Goal: Transaction & Acquisition: Purchase product/service

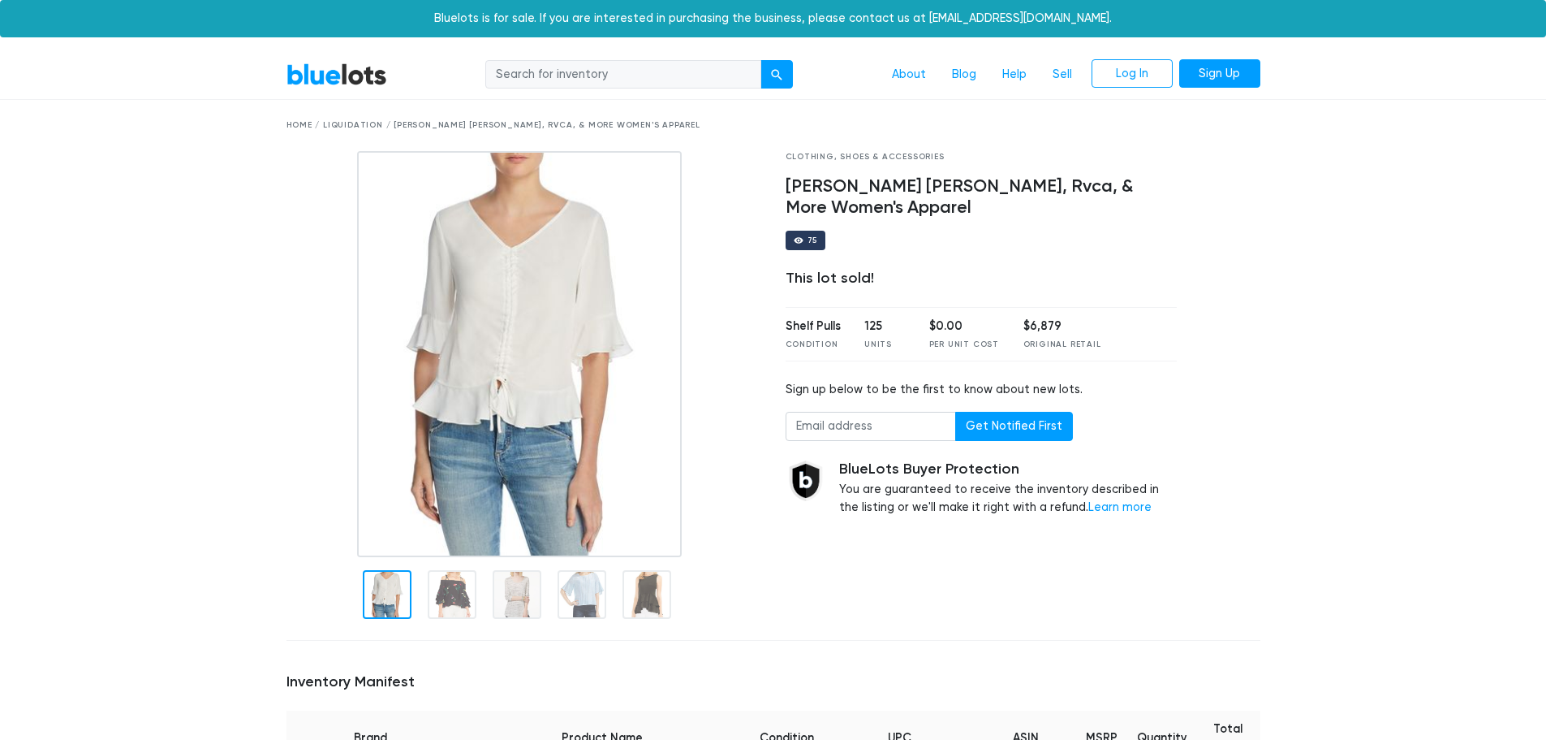
click at [561, 87] on input "search" at bounding box center [623, 74] width 276 height 29
type input "denim and supply"
click at [761, 60] on button "submit" at bounding box center [777, 74] width 32 height 29
click at [355, 121] on div "Home / Liquidation / Calvin Klein, Ralph Lauren, Rvca, & More Women's Apparel" at bounding box center [774, 125] width 974 height 12
click at [354, 121] on div "Home / Liquidation / Calvin Klein, Ralph Lauren, Rvca, & More Women's Apparel" at bounding box center [774, 125] width 974 height 12
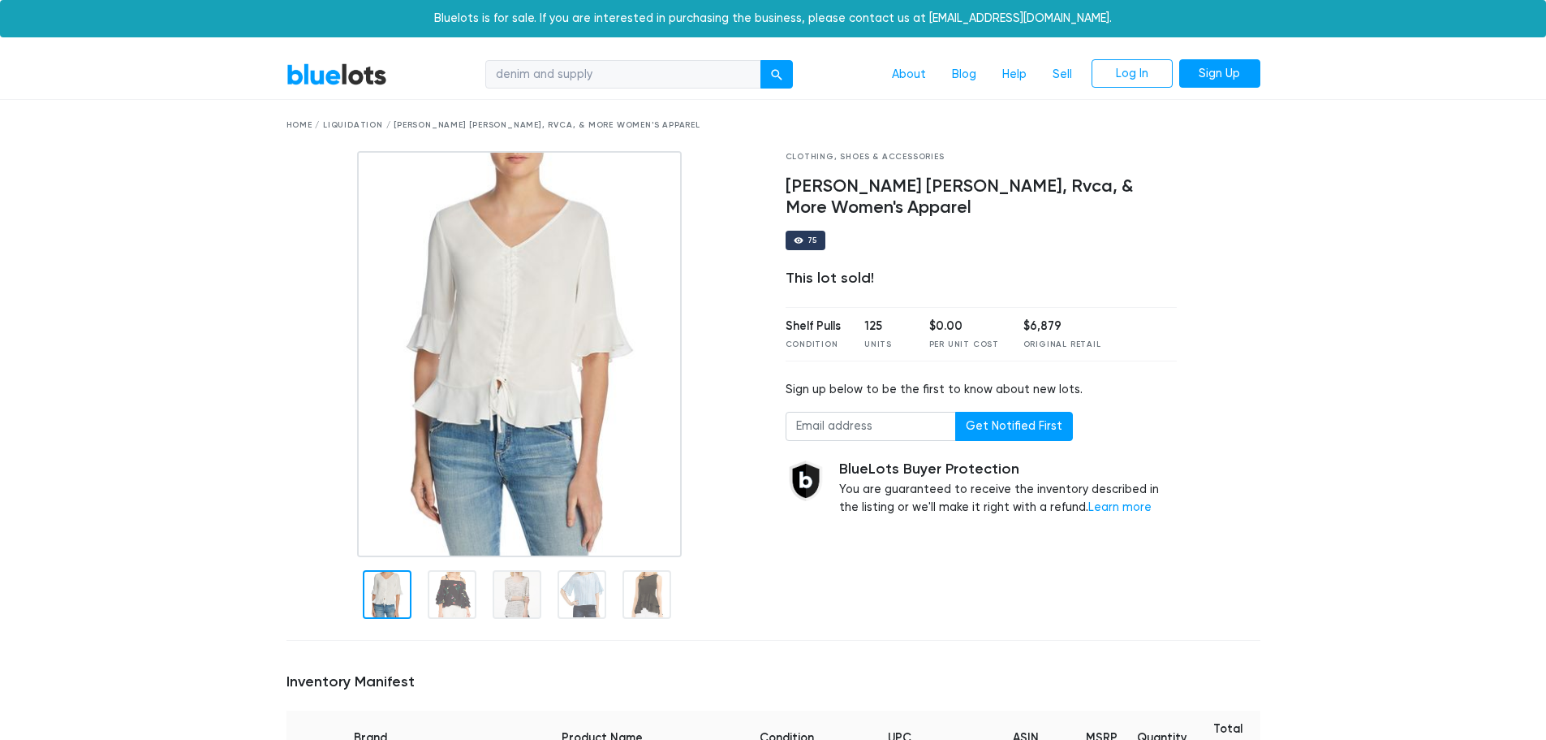
drag, startPoint x: 306, startPoint y: 180, endPoint x: 354, endPoint y: 68, distance: 121.8
click at [307, 179] on div at bounding box center [524, 354] width 475 height 406
click at [353, 54] on nav "BlueLots denim and supply About Blog Help Sell Log In Sign Up" at bounding box center [773, 75] width 1546 height 50
click at [340, 80] on link "BlueLots" at bounding box center [337, 75] width 101 height 24
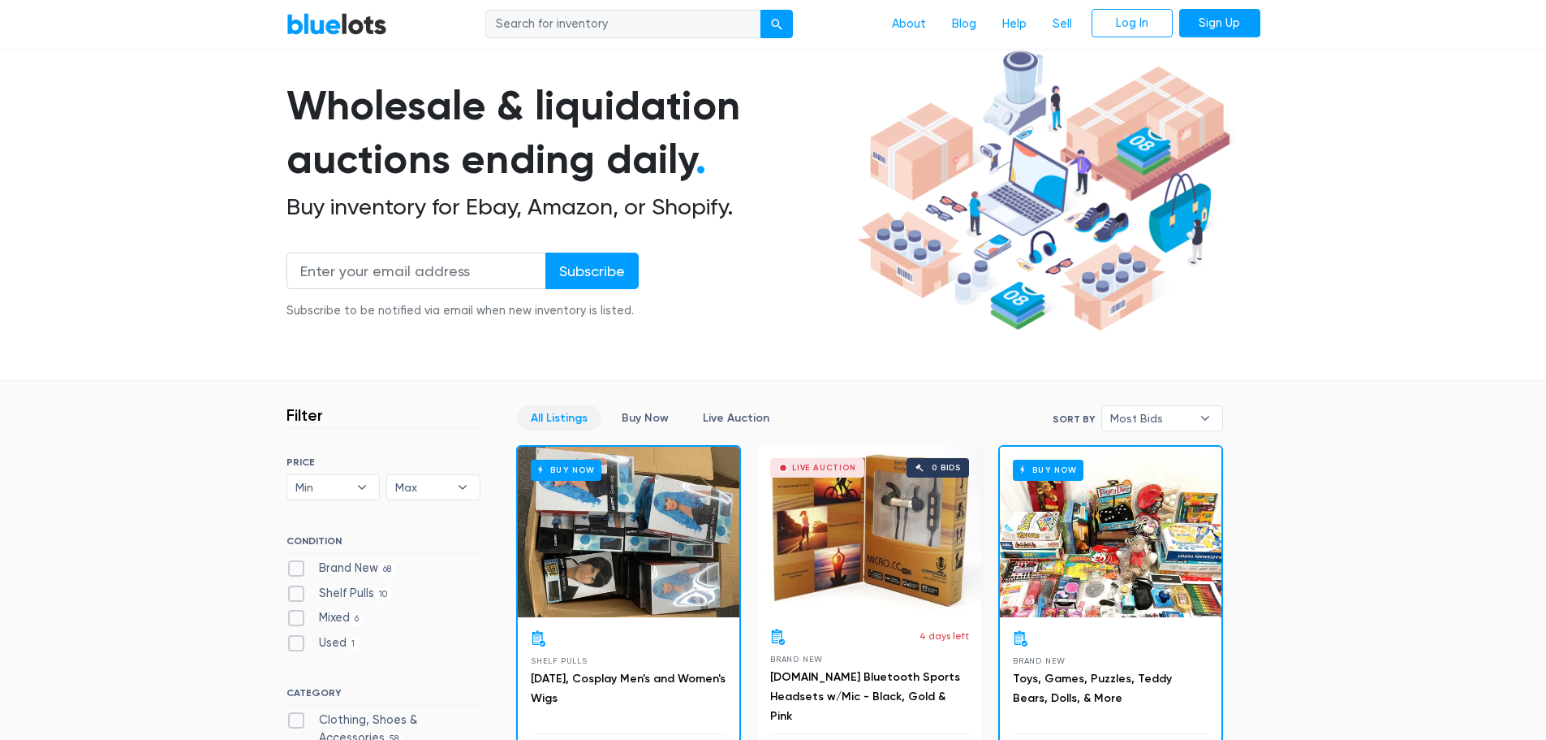
scroll to position [81, 0]
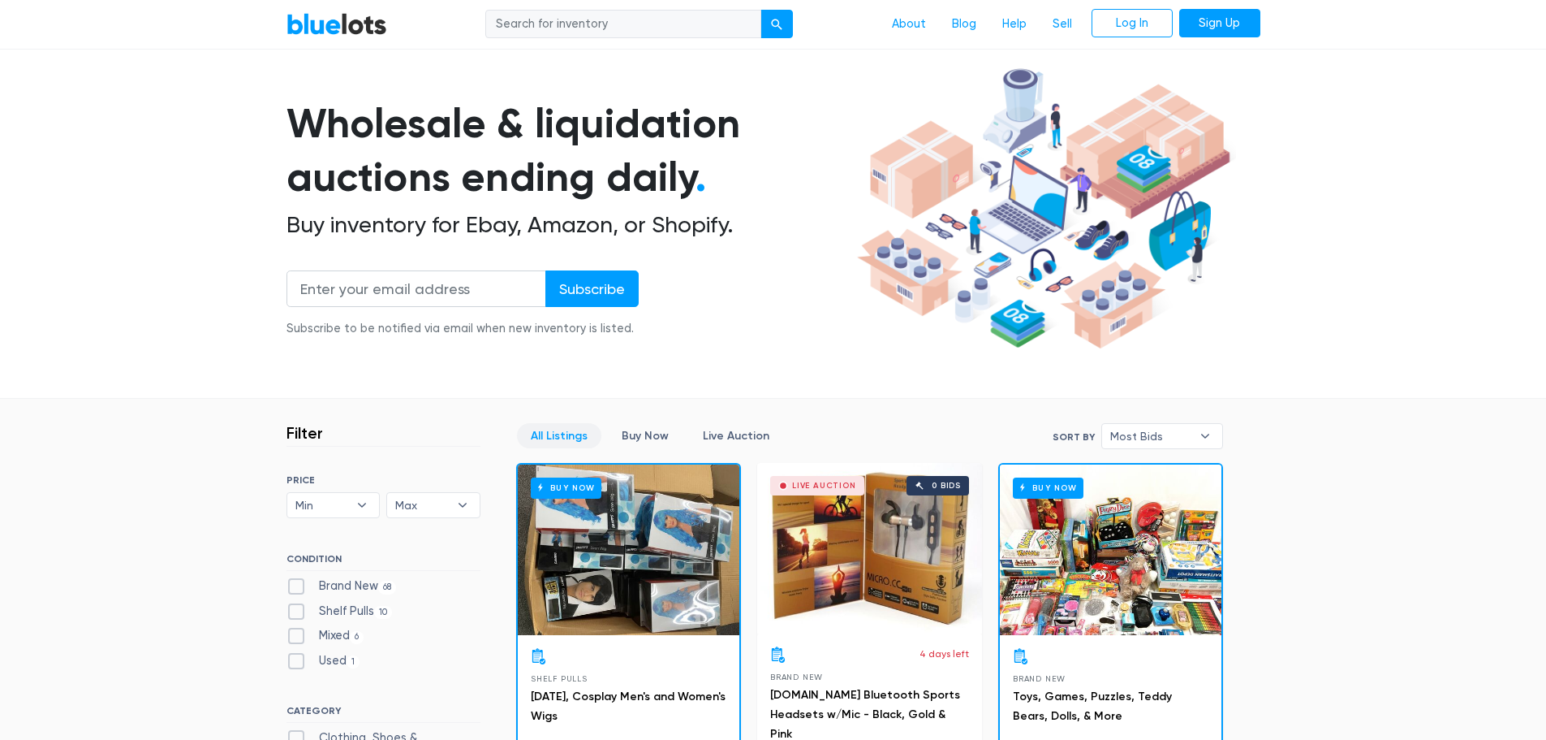
click at [599, 30] on input "search" at bounding box center [623, 24] width 276 height 29
click at [559, 17] on input "search" at bounding box center [623, 24] width 276 height 29
click at [761, 10] on button "submit" at bounding box center [777, 24] width 32 height 29
type input "ralph lauren"
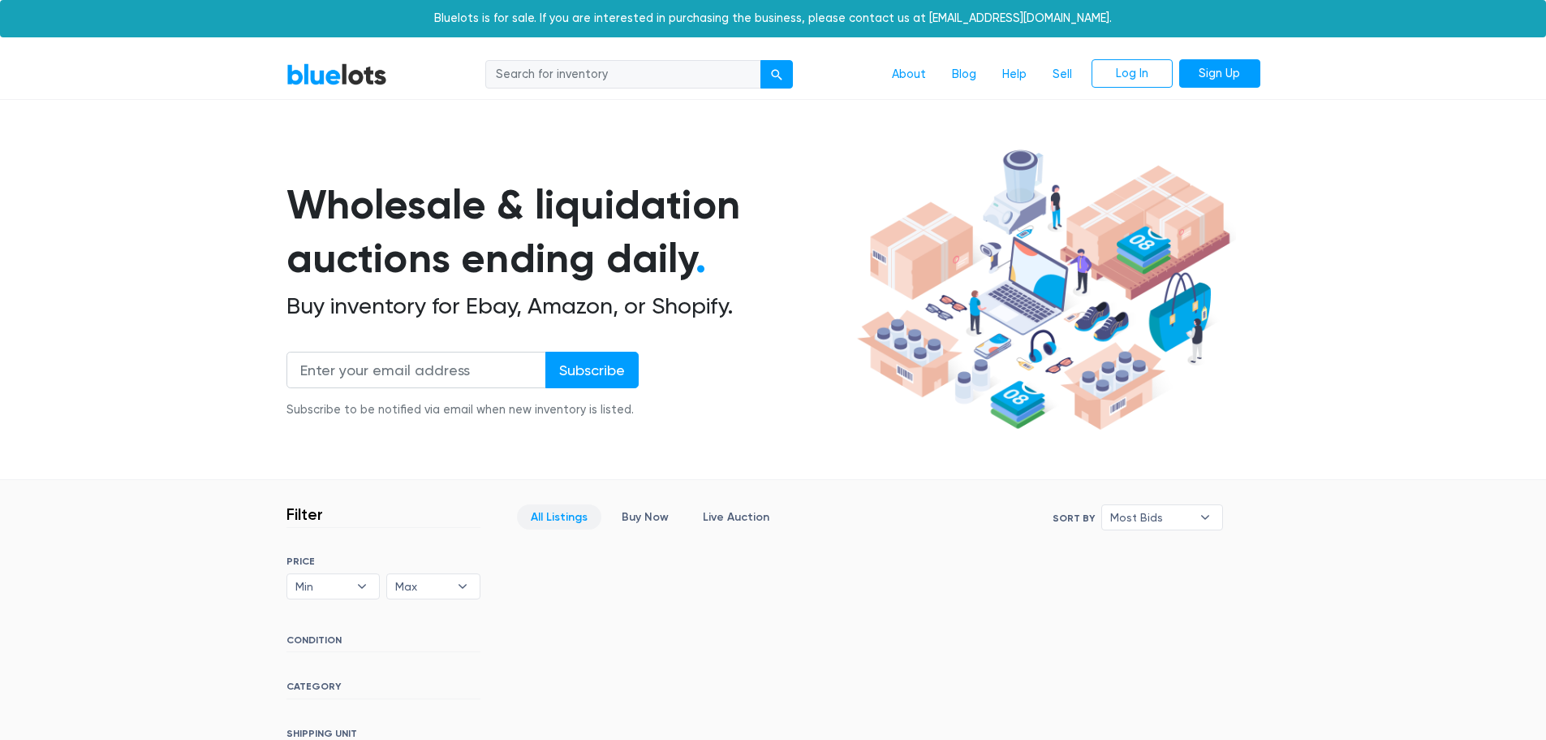
drag, startPoint x: 353, startPoint y: 266, endPoint x: 547, endPoint y: 279, distance: 194.4
click at [500, 278] on h1 "Wholesale & liquidation auctions ending daily ." at bounding box center [569, 232] width 565 height 108
drag, startPoint x: 591, startPoint y: 283, endPoint x: 409, endPoint y: 327, distance: 187.0
click at [589, 283] on h1 "Wholesale & liquidation auctions ending daily ." at bounding box center [569, 232] width 565 height 108
drag, startPoint x: 377, startPoint y: 326, endPoint x: 451, endPoint y: 324, distance: 73.9
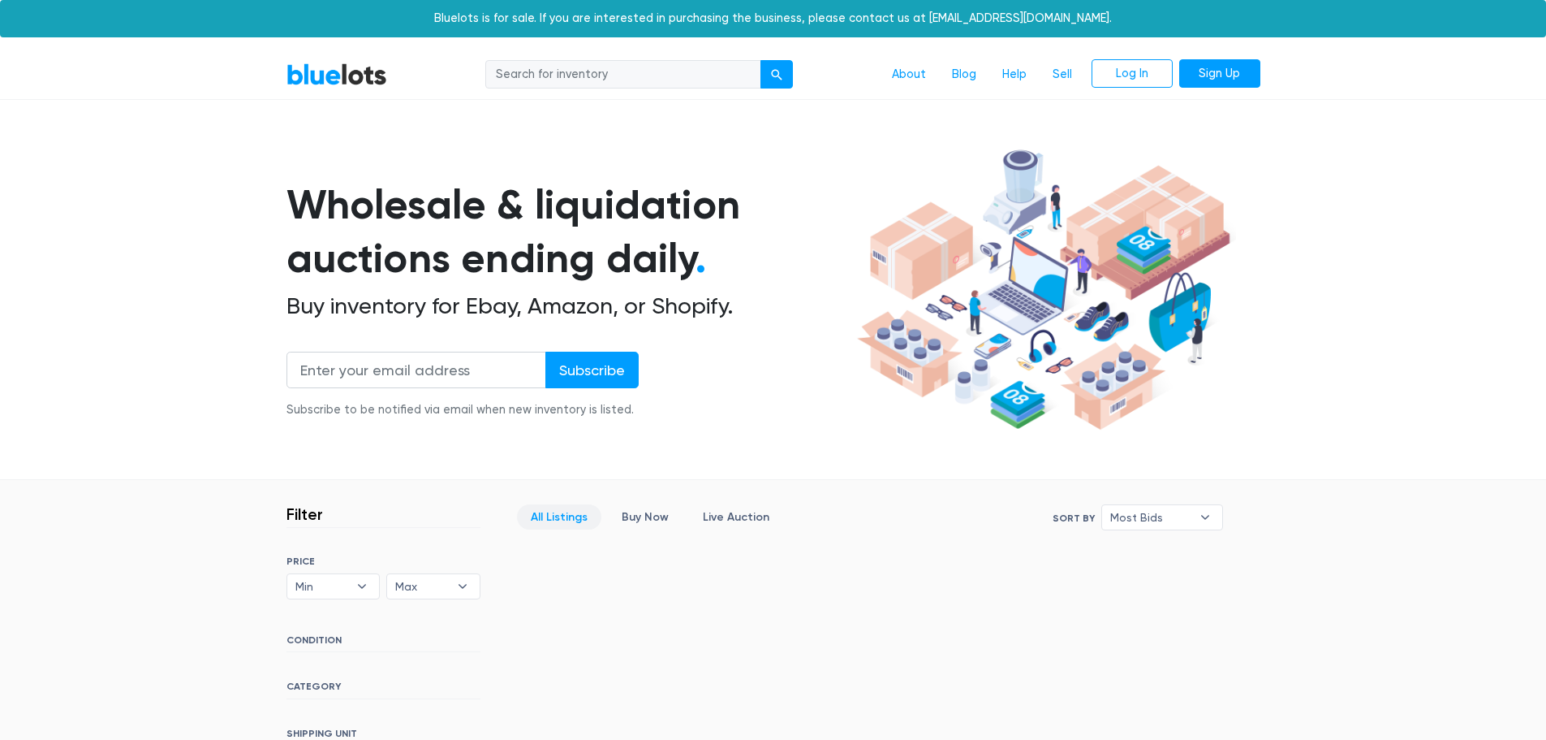
click at [446, 324] on div "Wholesale & liquidation auctions ending daily . Buy inventory for Ebay, Amazon,…" at bounding box center [569, 308] width 565 height 260
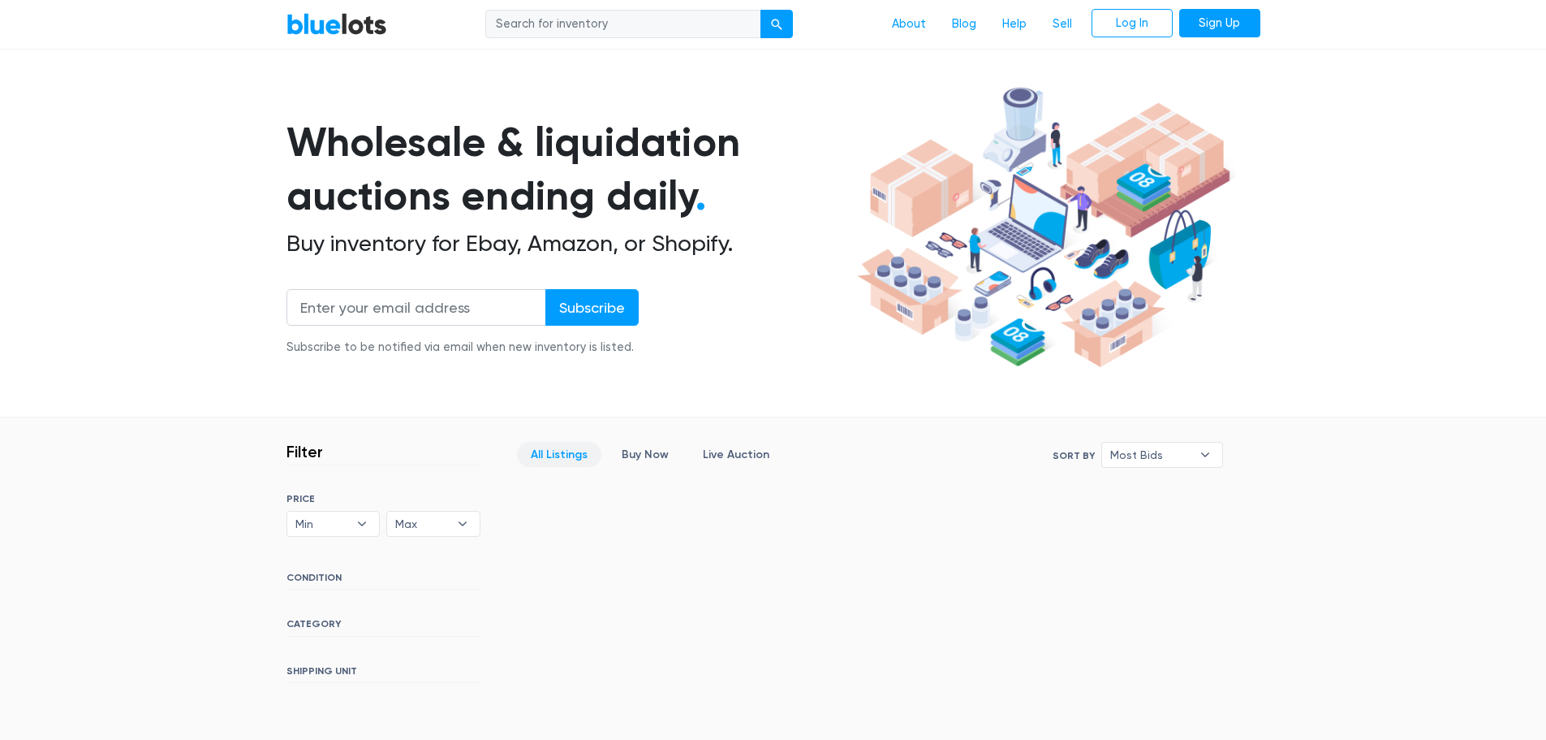
scroll to position [387, 0]
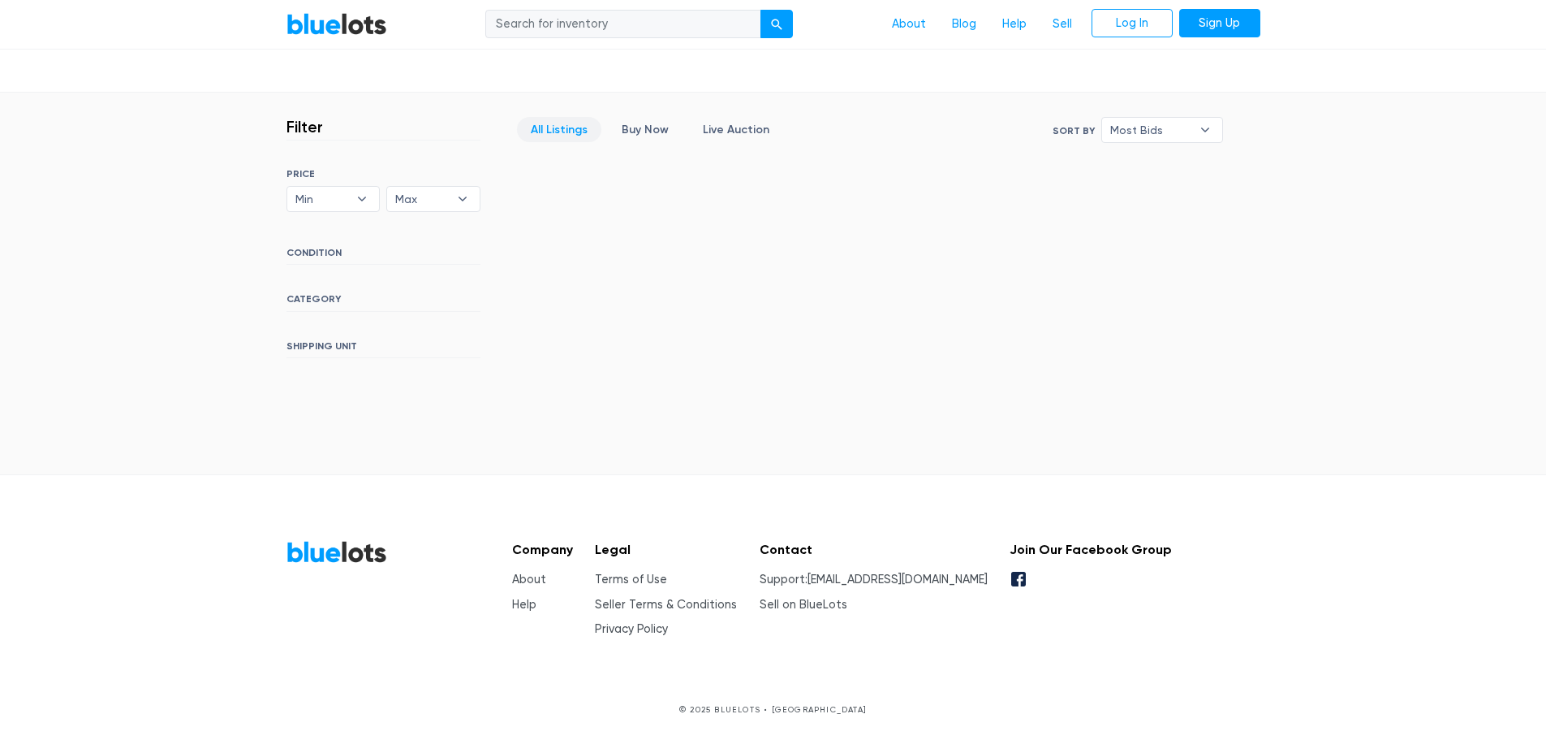
click at [737, 318] on div "Filter Filter & Sort SORT BY Most Bids Ending Soonest Newly Listed Lowest Price…" at bounding box center [773, 240] width 998 height 294
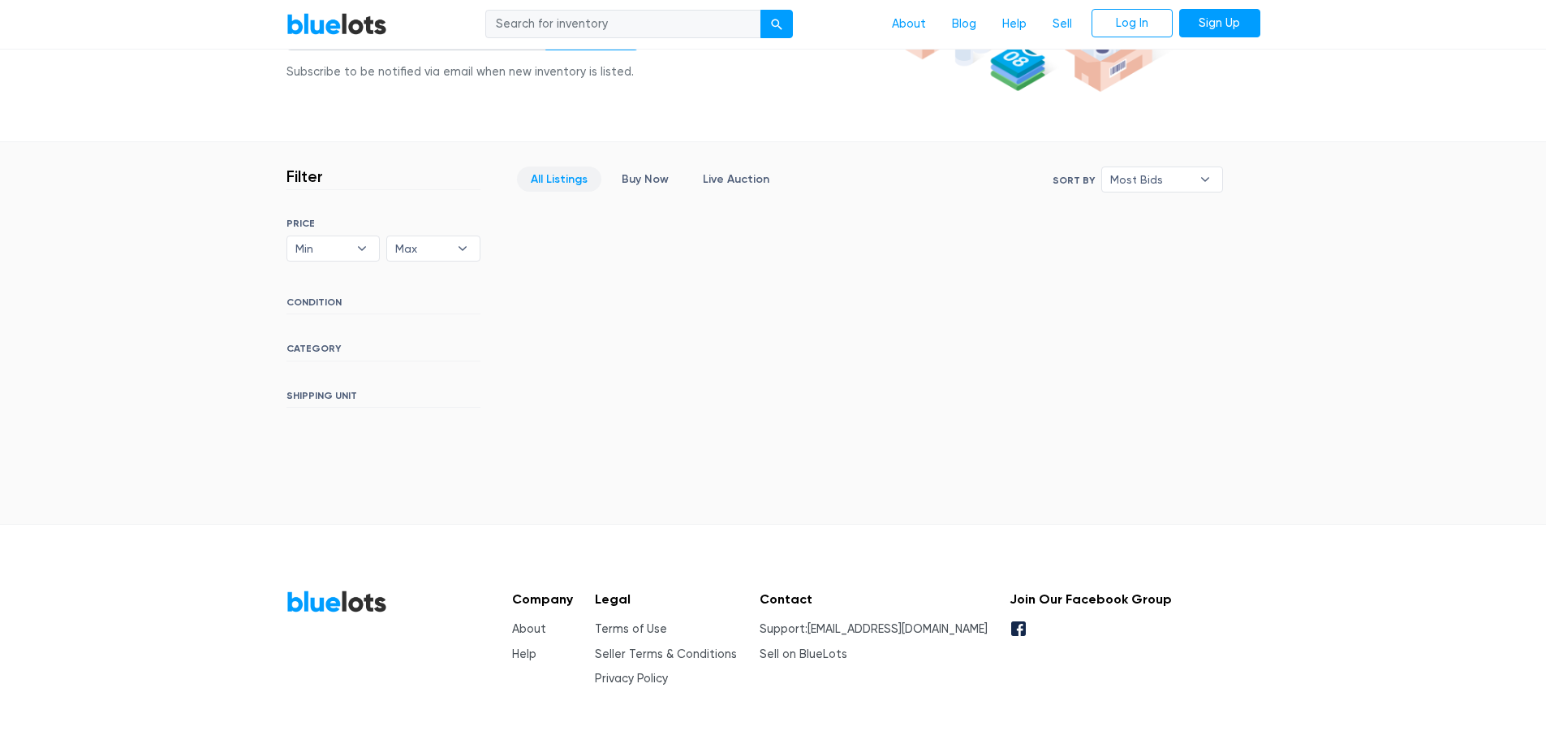
scroll to position [144, 0]
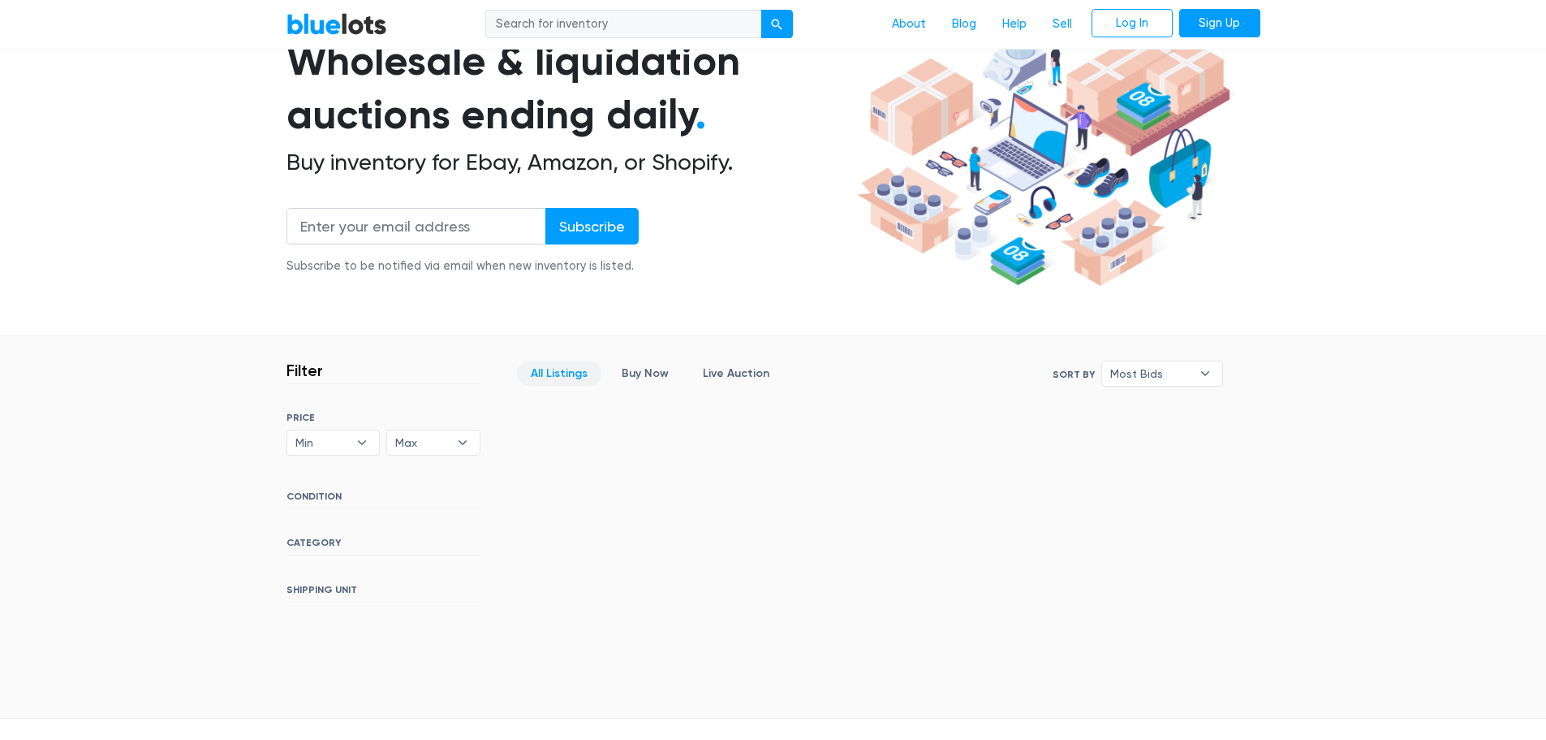
drag, startPoint x: 626, startPoint y: 22, endPoint x: 290, endPoint y: 32, distance: 336.2
click at [294, 32] on div "BlueLots About Blog Help Sell Log In Sign Up" at bounding box center [773, 24] width 998 height 31
type input "quiksilver"
click at [761, 10] on button "submit" at bounding box center [777, 24] width 32 height 29
